Goal: Task Accomplishment & Management: Complete application form

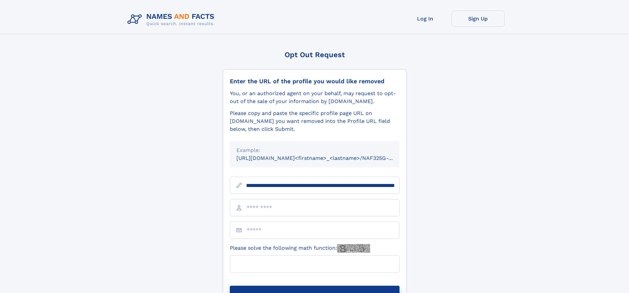
scroll to position [0, 82]
type input "**********"
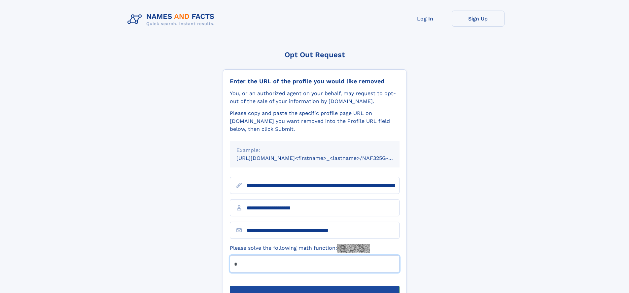
type input "*"
click at [314, 286] on button "Submit Opt Out Request" at bounding box center [315, 296] width 170 height 21
